Goal: Check status: Check status

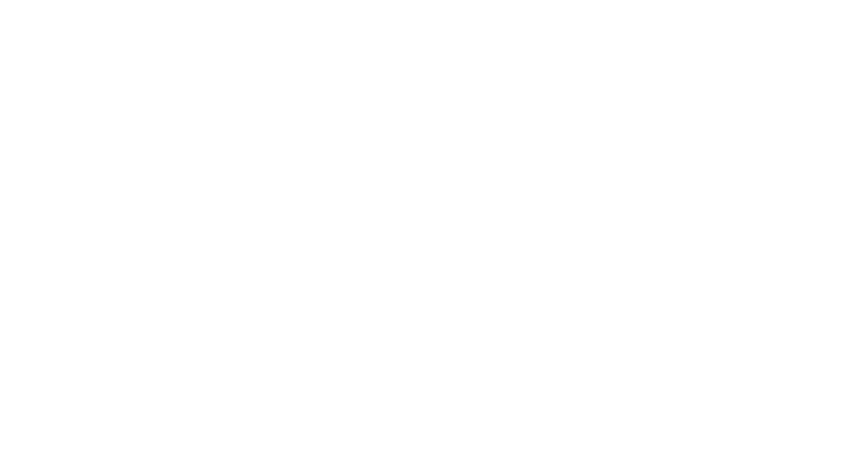
select select "100"
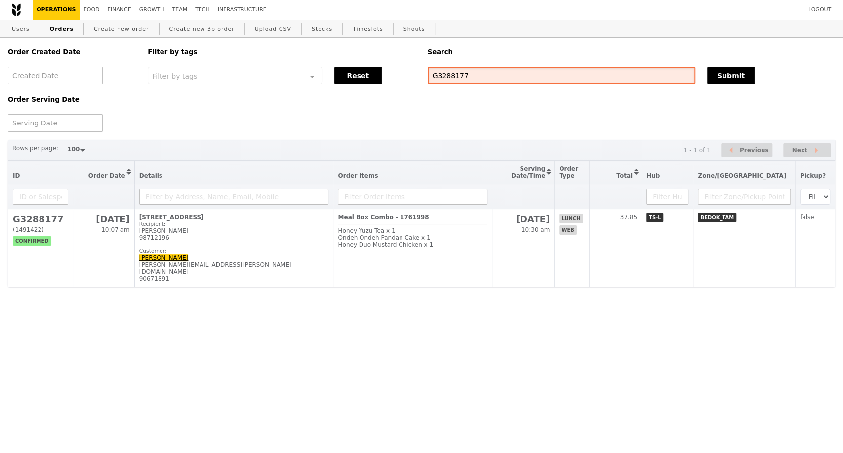
drag, startPoint x: 466, startPoint y: 75, endPoint x: 417, endPoint y: 77, distance: 48.5
click at [419, 78] on div "Order Created Date Order Serving Date Filter by tags Filter by tags Meal_Plan W…" at bounding box center [421, 85] width 839 height 94
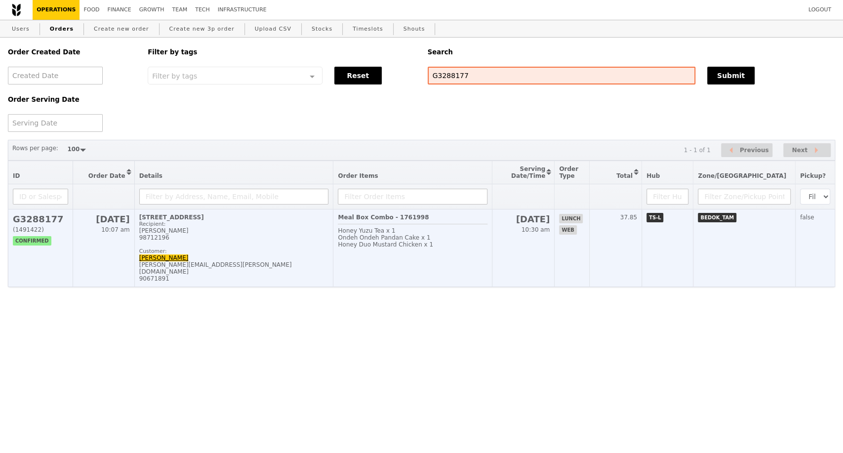
click at [276, 282] on div "90671891" at bounding box center [234, 278] width 190 height 7
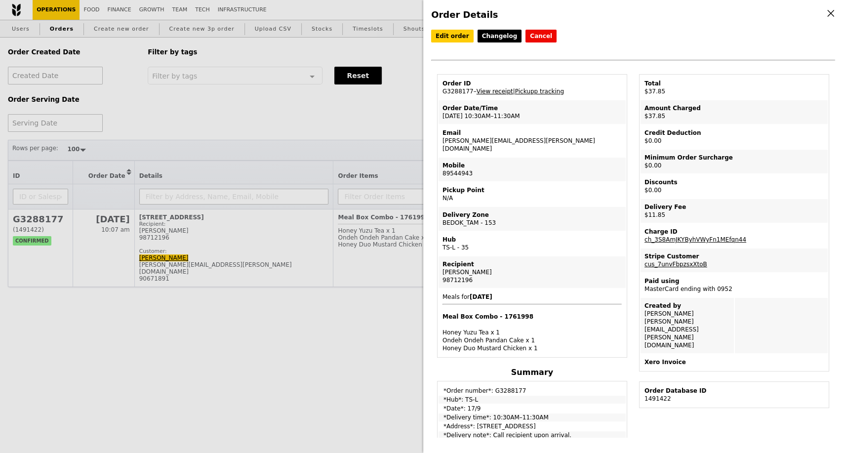
click at [496, 90] on link "View receipt" at bounding box center [495, 91] width 37 height 7
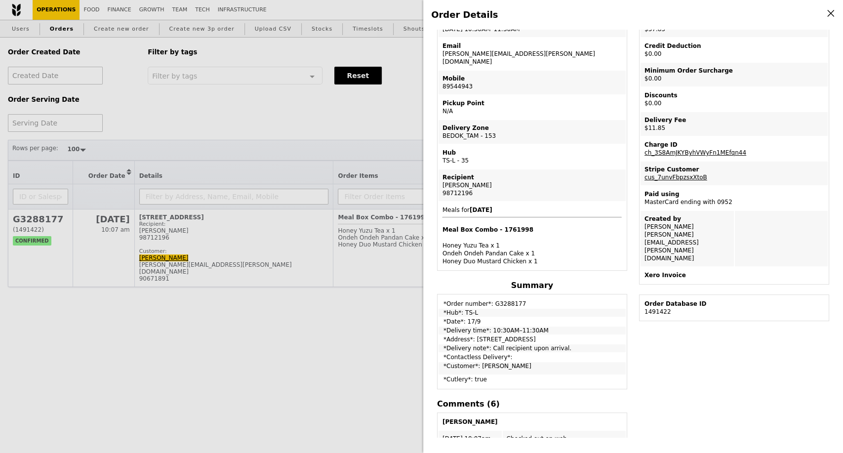
scroll to position [110, 0]
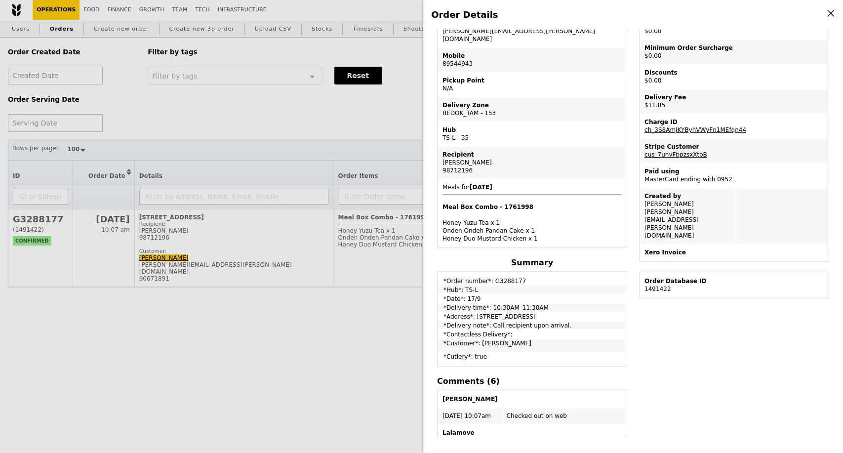
click at [683, 158] on link "cus_7unvFbpzsxXtoB" at bounding box center [676, 154] width 63 height 7
click at [696, 132] on link "ch_3S8AmJKYByhVWyFn1MEfqn44" at bounding box center [696, 129] width 102 height 7
drag, startPoint x: 676, startPoint y: 121, endPoint x: 647, endPoint y: 159, distance: 47.5
click at [645, 121] on div "Charge ID" at bounding box center [734, 122] width 179 height 8
copy div "Charge ID"
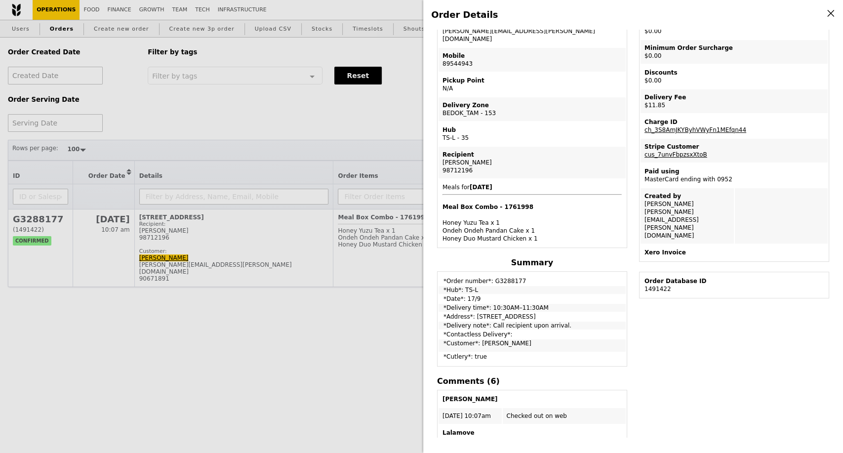
drag, startPoint x: 733, startPoint y: 131, endPoint x: 644, endPoint y: 133, distance: 89.0
click at [644, 133] on td "Charge ID ch_3S8AmJKYByhVWyFn1MEfqn44" at bounding box center [734, 126] width 187 height 24
copy link "ch_3S8AmJKYByhVWyFn1MEfqn44"
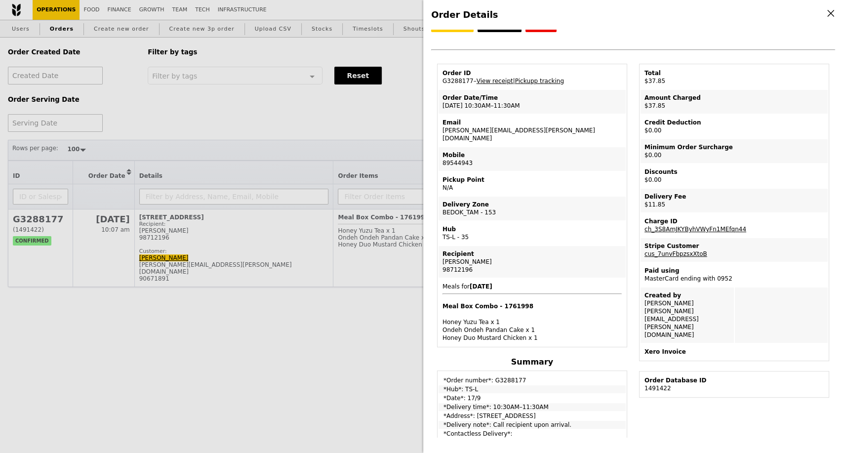
scroll to position [0, 0]
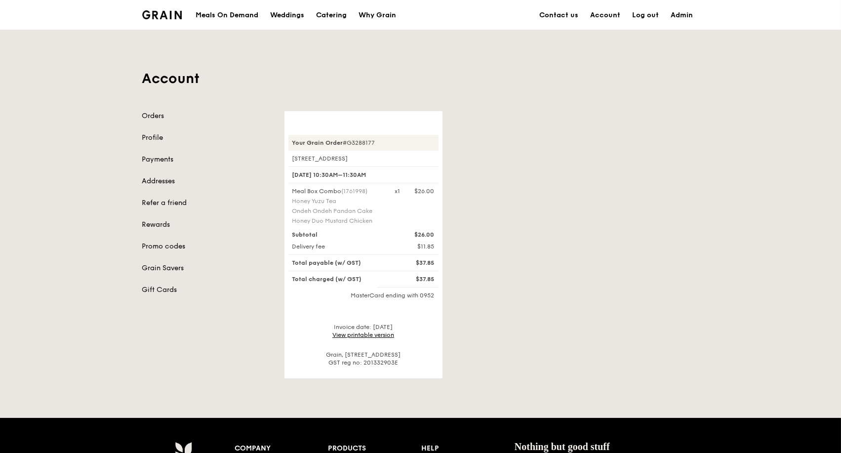
drag, startPoint x: 432, startPoint y: 278, endPoint x: 415, endPoint y: 278, distance: 17.3
click at [415, 278] on div "$37.85" at bounding box center [414, 279] width 51 height 8
copy div "$37.85"
